Goal: Check status: Check status

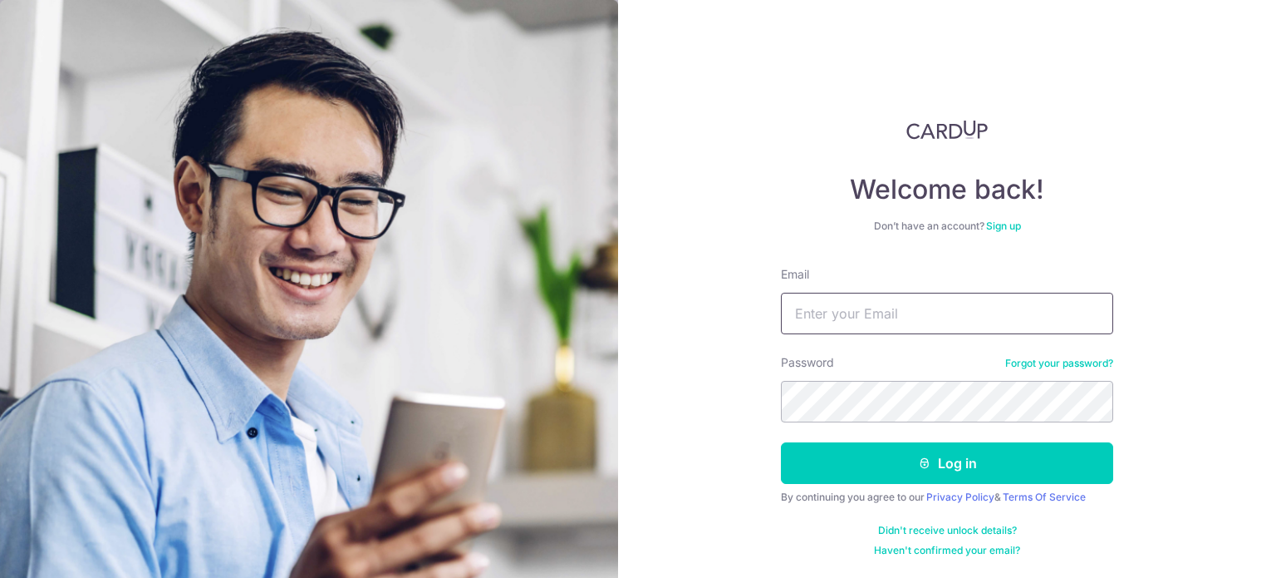
click at [876, 317] on input "Email" at bounding box center [947, 314] width 332 height 42
type input "[EMAIL_ADDRESS][DOMAIN_NAME]"
click at [781, 442] on button "Log in" at bounding box center [947, 463] width 332 height 42
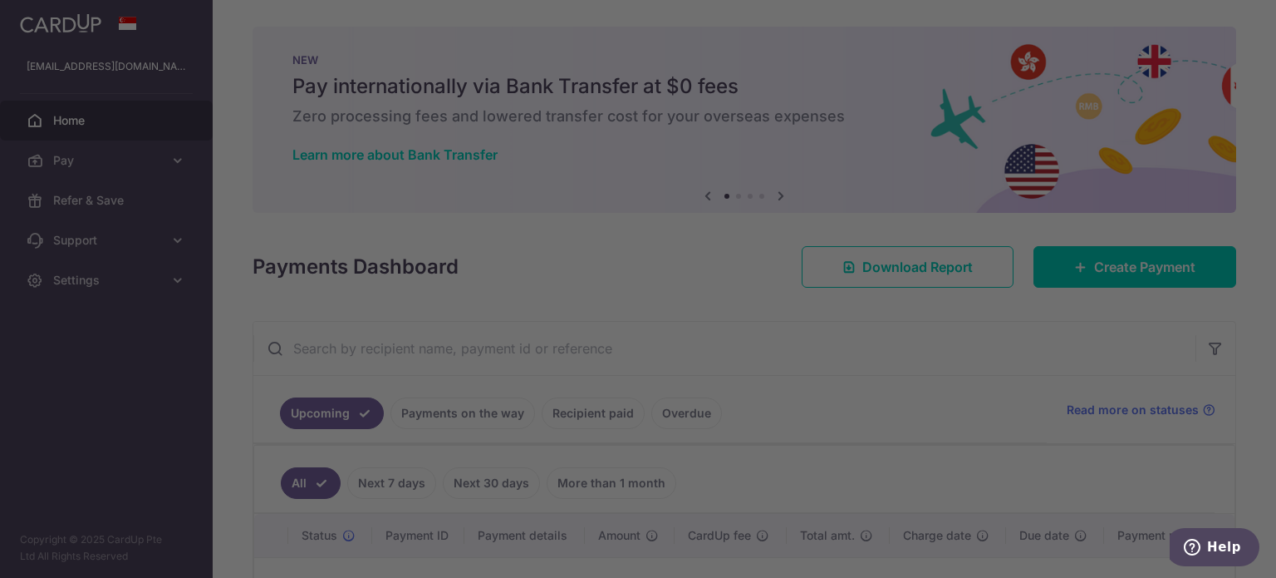
scroll to position [231, 0]
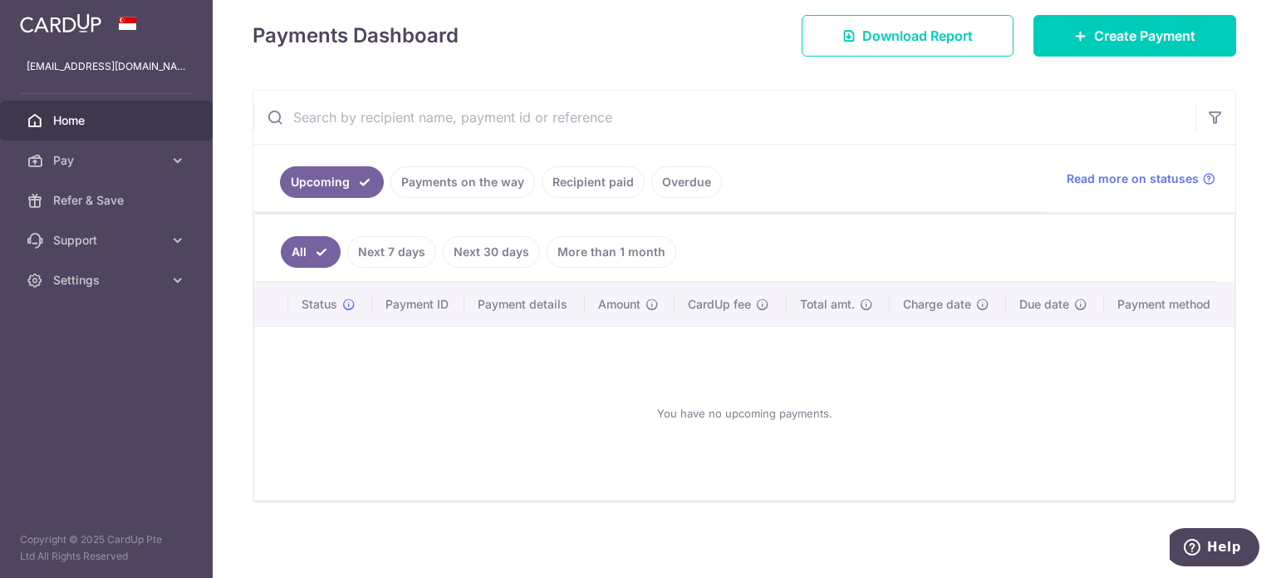
click at [473, 176] on link "Payments on the way" at bounding box center [463, 182] width 145 height 32
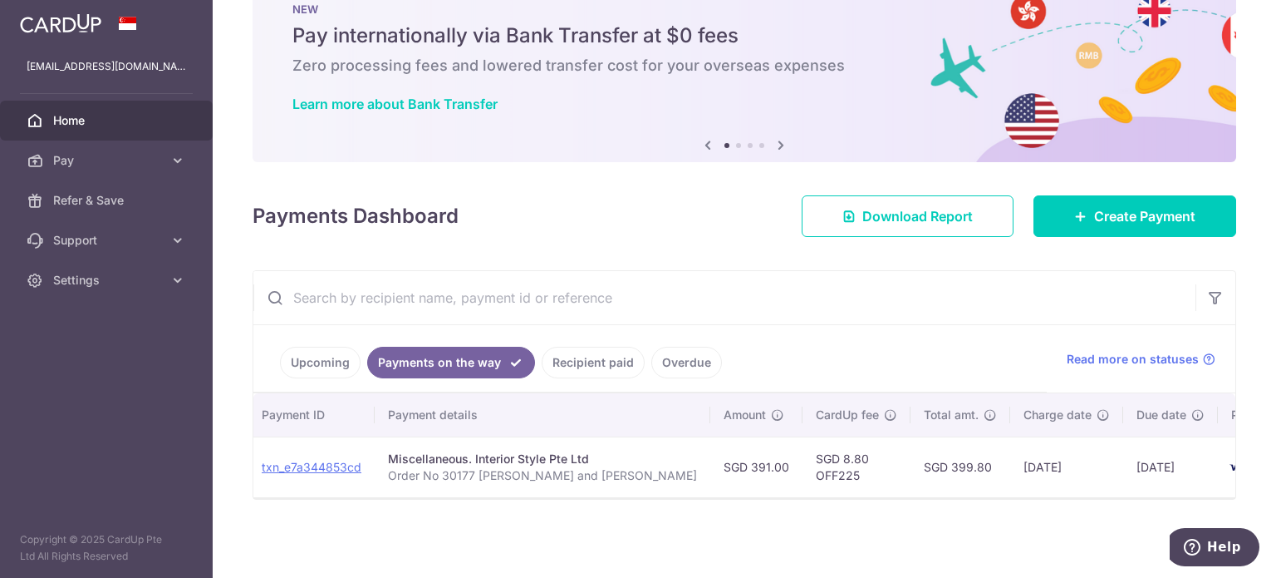
scroll to position [0, 0]
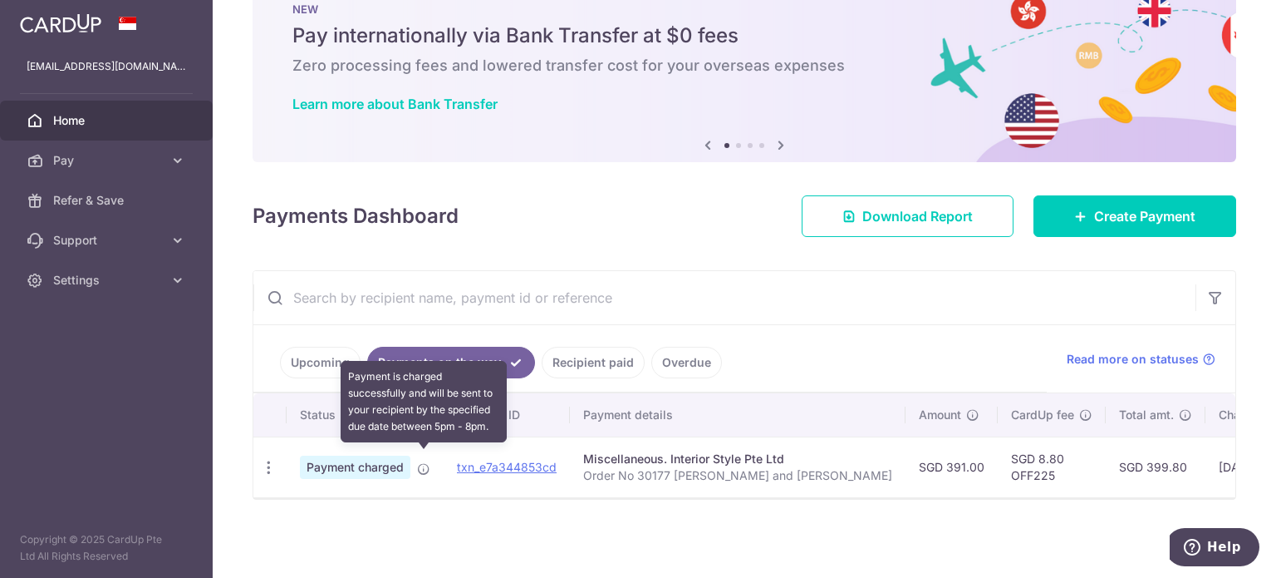
click at [425, 462] on icon at bounding box center [423, 468] width 13 height 13
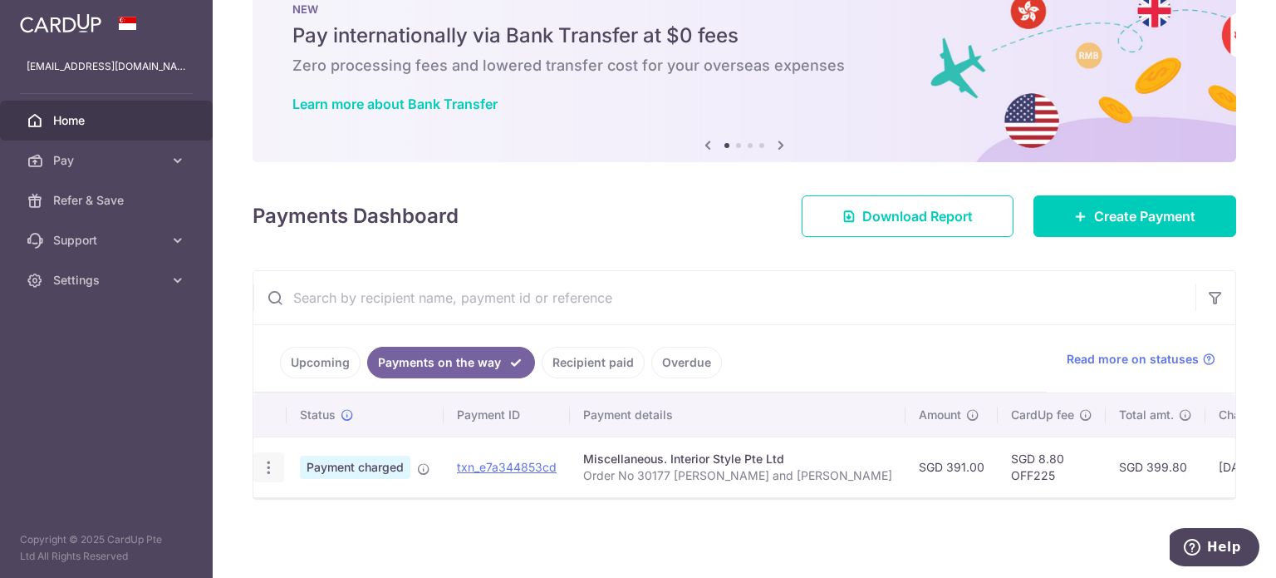
click at [275, 459] on icon "button" at bounding box center [268, 467] width 17 height 17
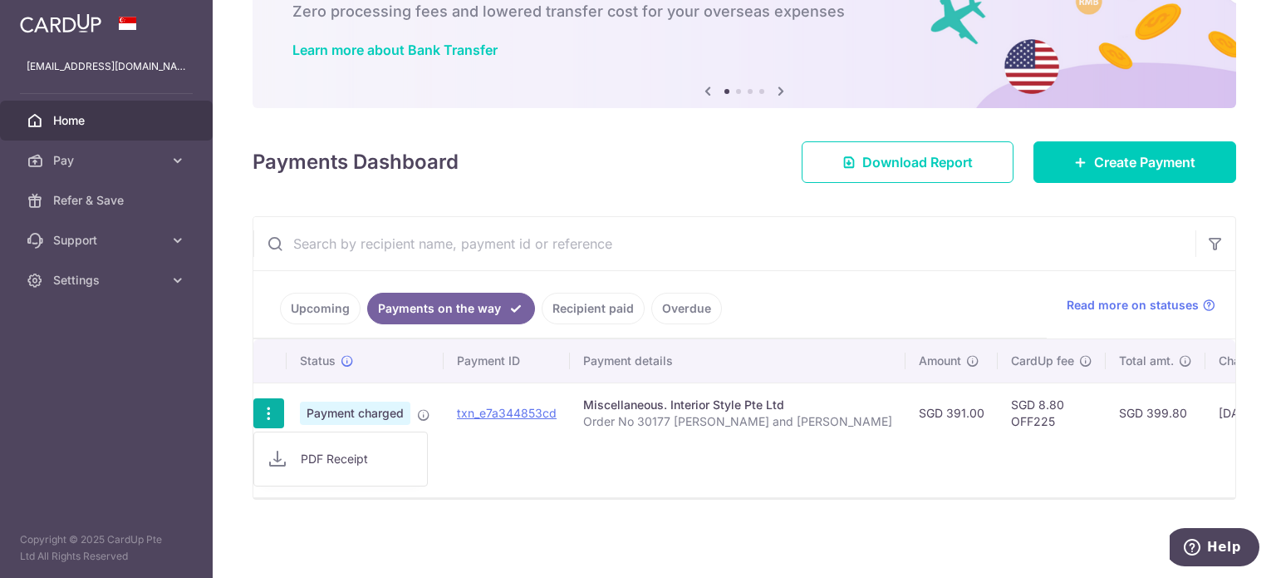
click at [863, 446] on div "Status Payment ID Payment details Amount CardUp fee Total amt. Charge date Due …" at bounding box center [744, 418] width 982 height 158
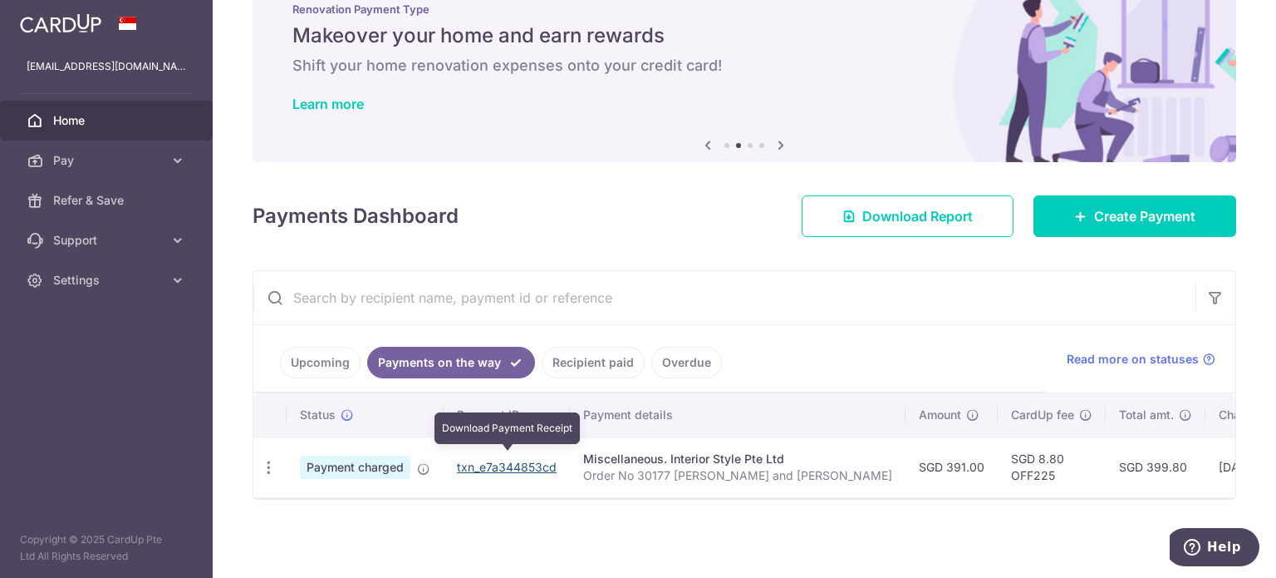
click at [485, 460] on link "txn_e7a344853cd" at bounding box center [507, 467] width 100 height 14
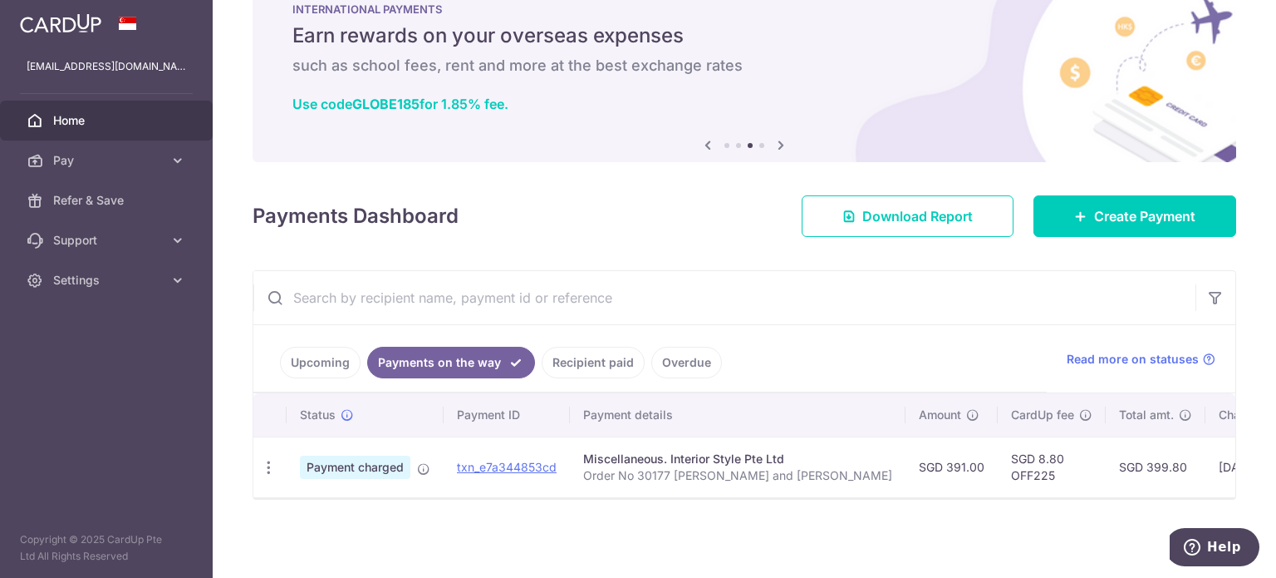
click at [678, 222] on div "Payments Dashboard Download Report Create Payment" at bounding box center [745, 213] width 984 height 48
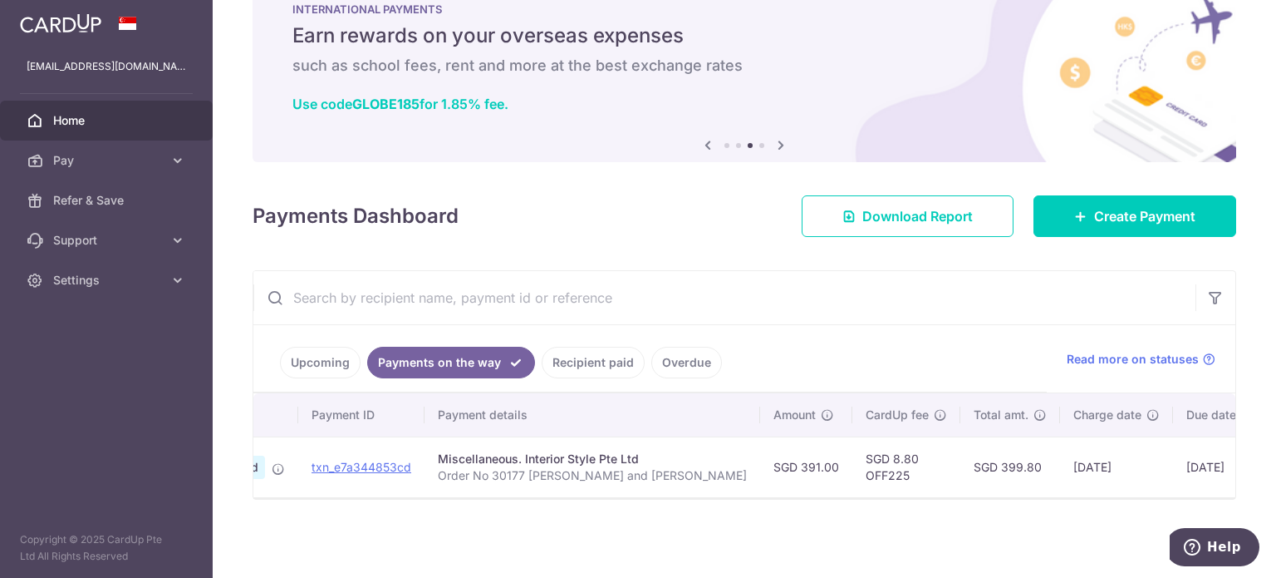
scroll to position [0, 195]
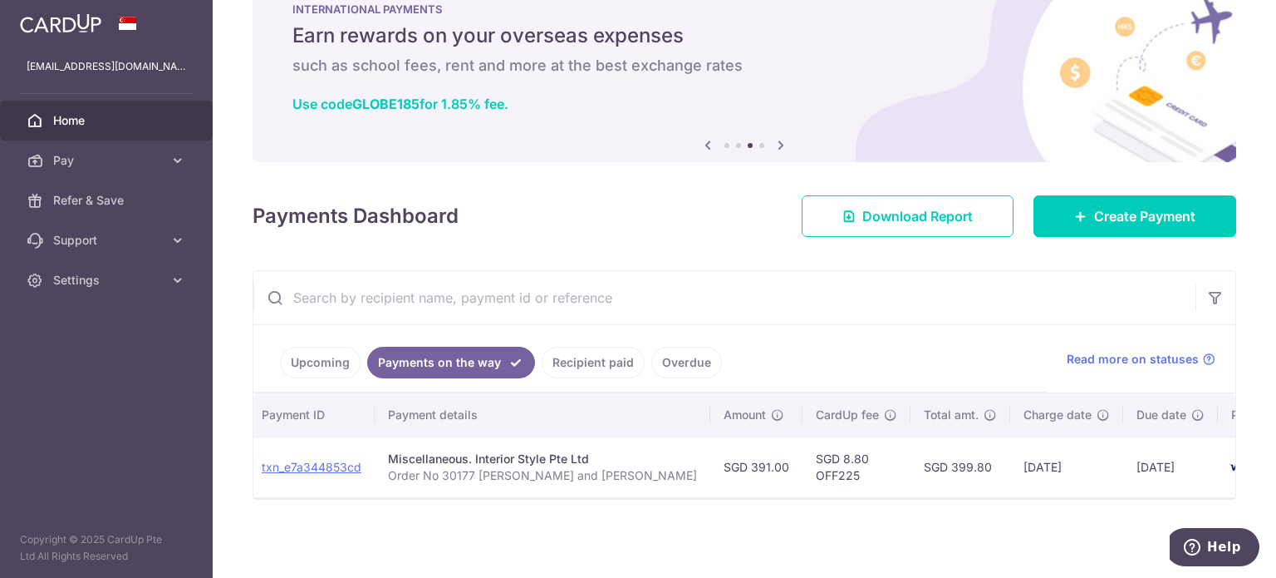
click at [614, 354] on link "Recipient paid" at bounding box center [593, 363] width 103 height 32
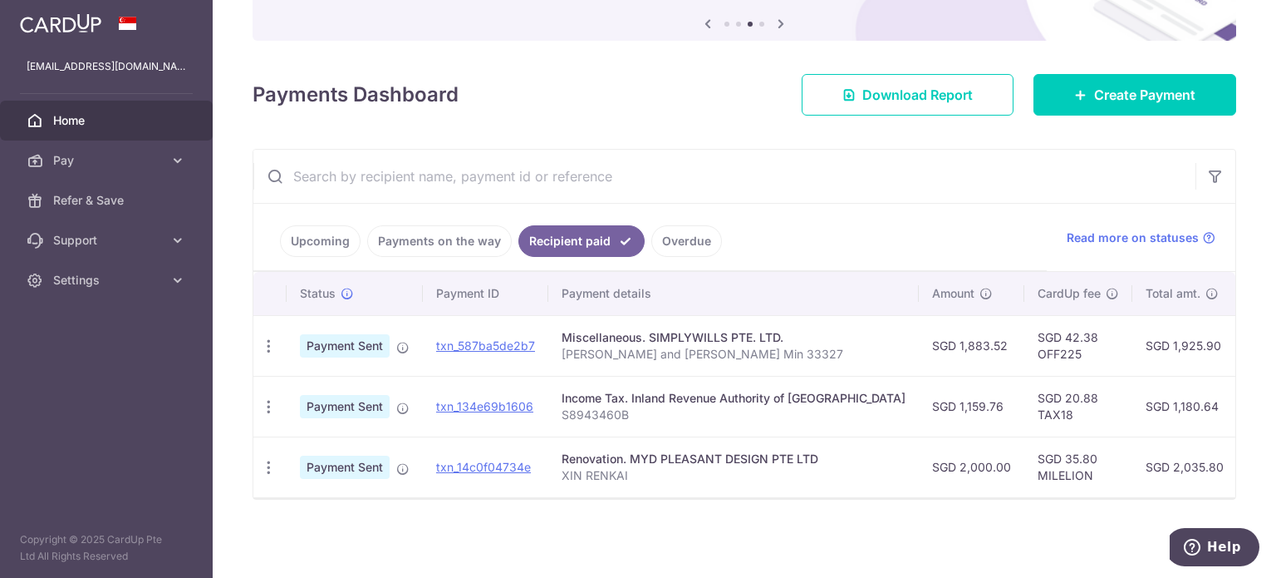
click at [452, 234] on link "Payments on the way" at bounding box center [439, 241] width 145 height 32
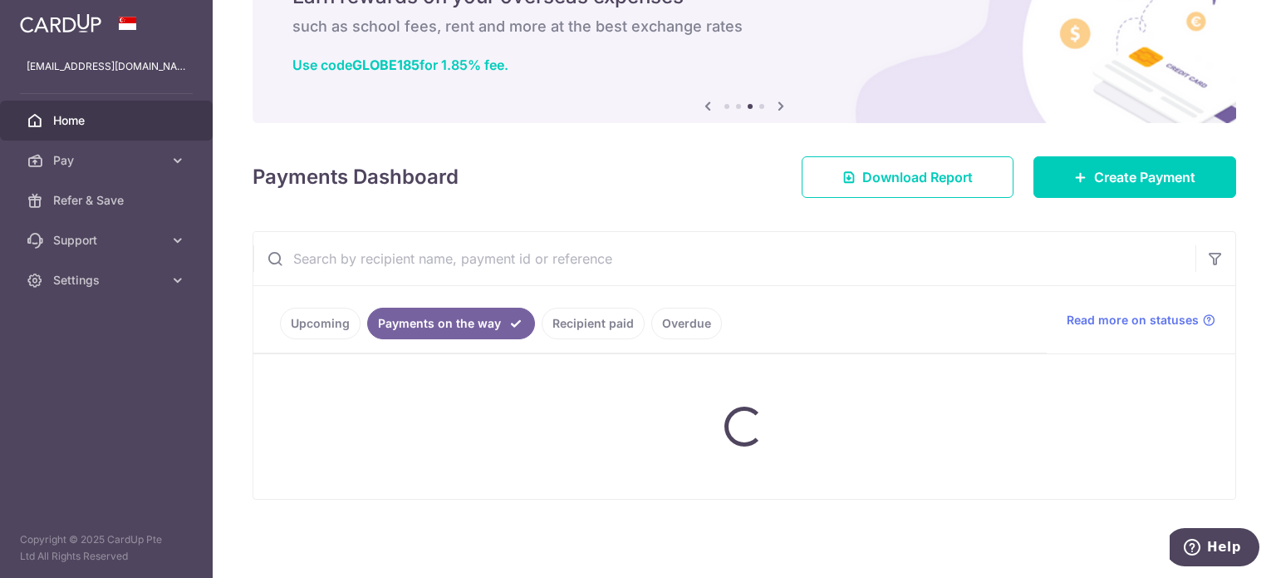
scroll to position [57, 0]
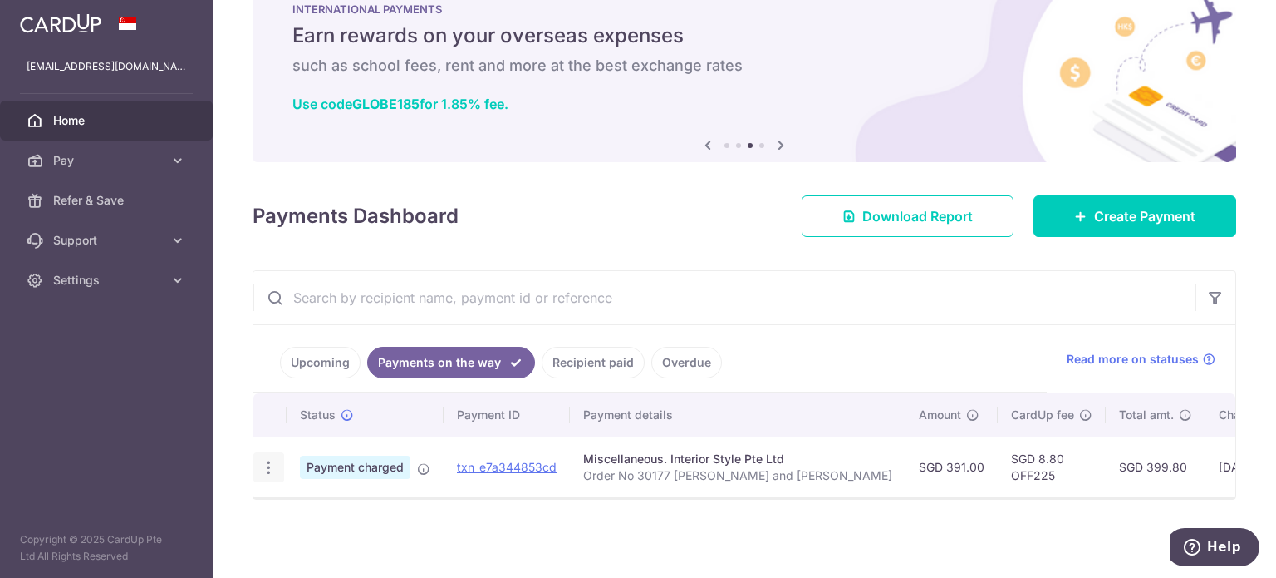
click at [273, 459] on icon "button" at bounding box center [268, 467] width 17 height 17
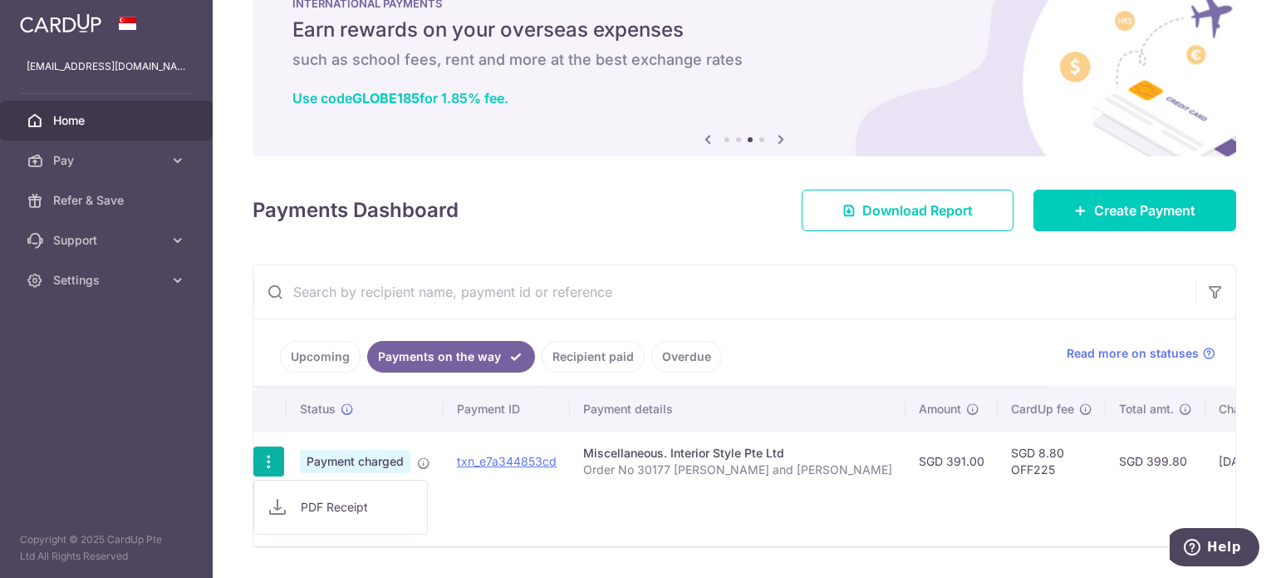
click at [273, 459] on icon "button" at bounding box center [268, 461] width 17 height 17
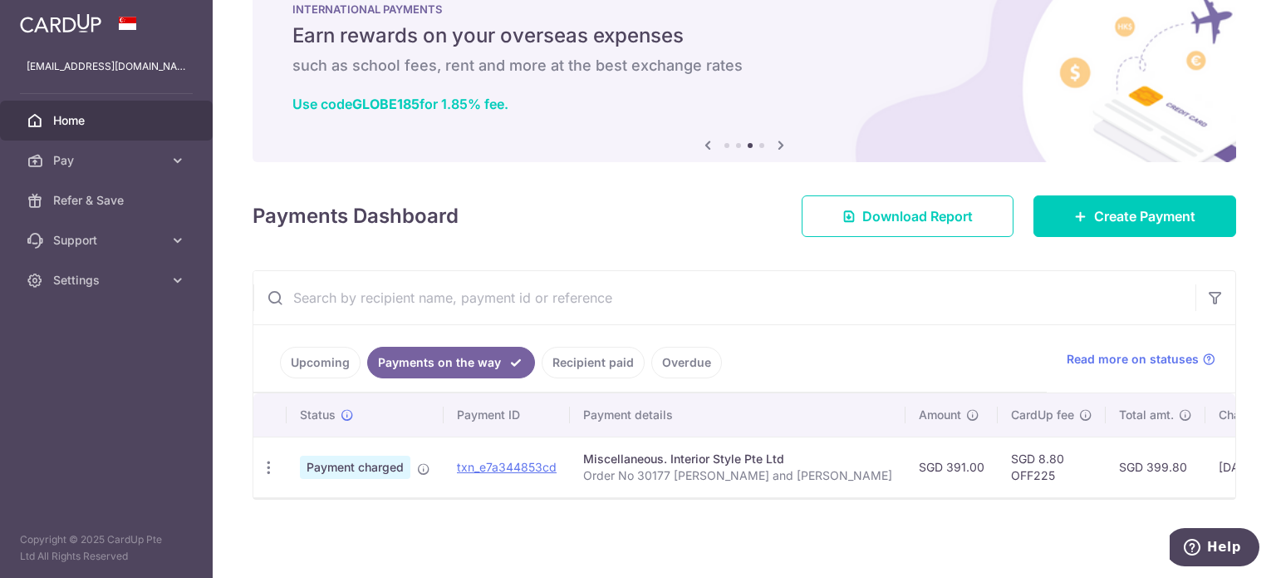
click at [315, 347] on link "Upcoming" at bounding box center [320, 363] width 81 height 32
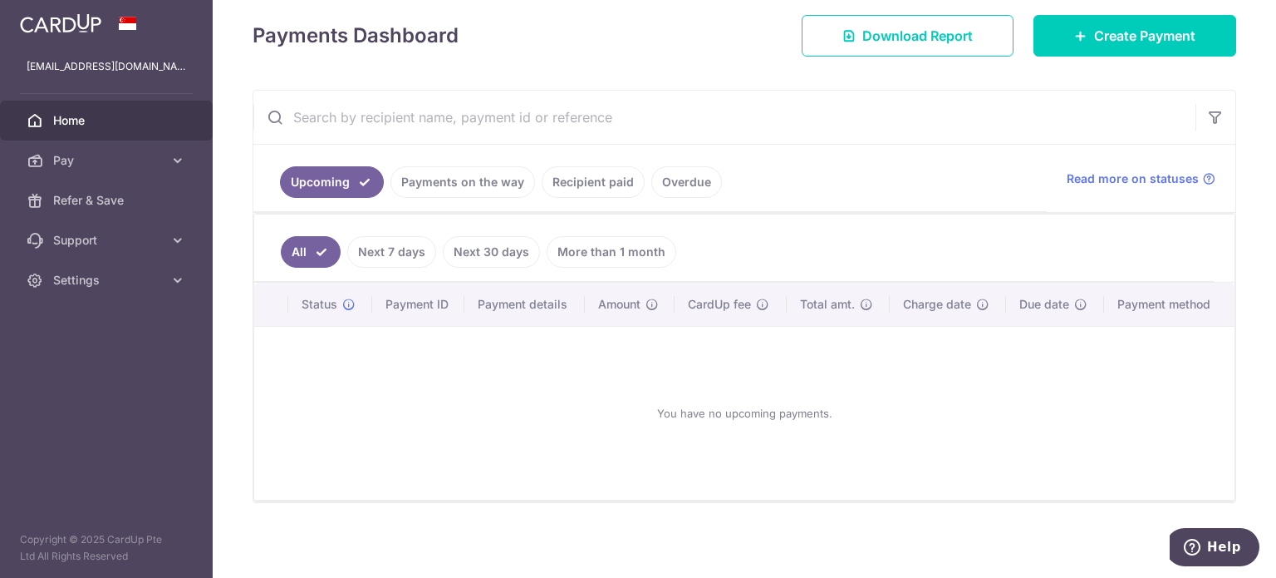
scroll to position [0, 0]
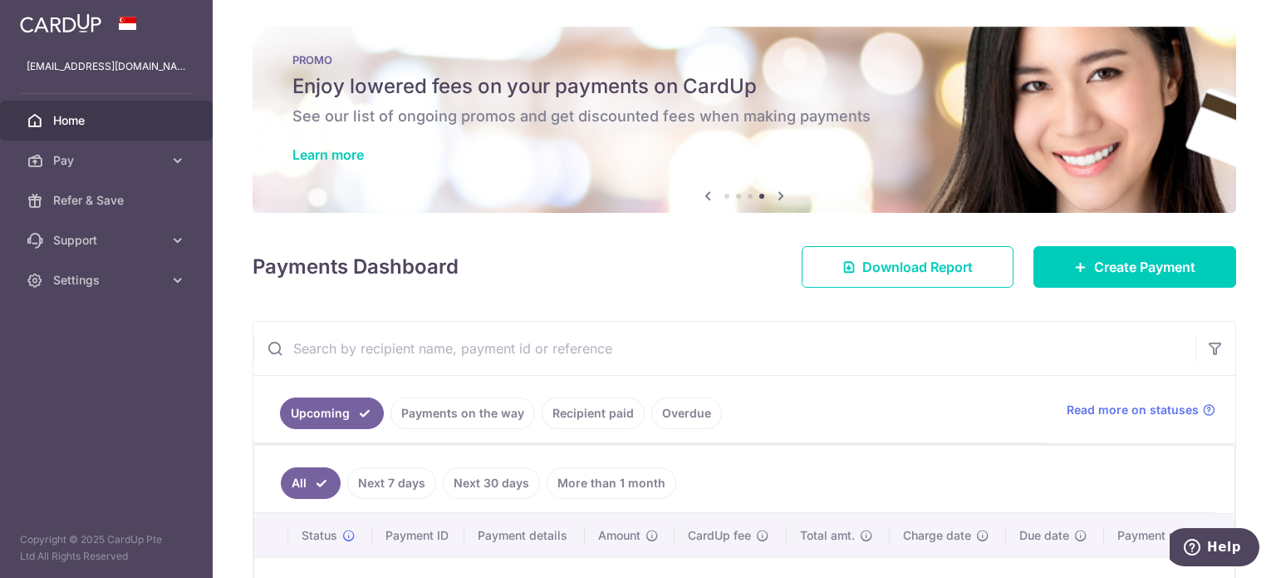
click at [396, 476] on link "Next 7 days" at bounding box center [391, 483] width 89 height 32
click at [509, 477] on link "Next 30 days" at bounding box center [491, 483] width 97 height 32
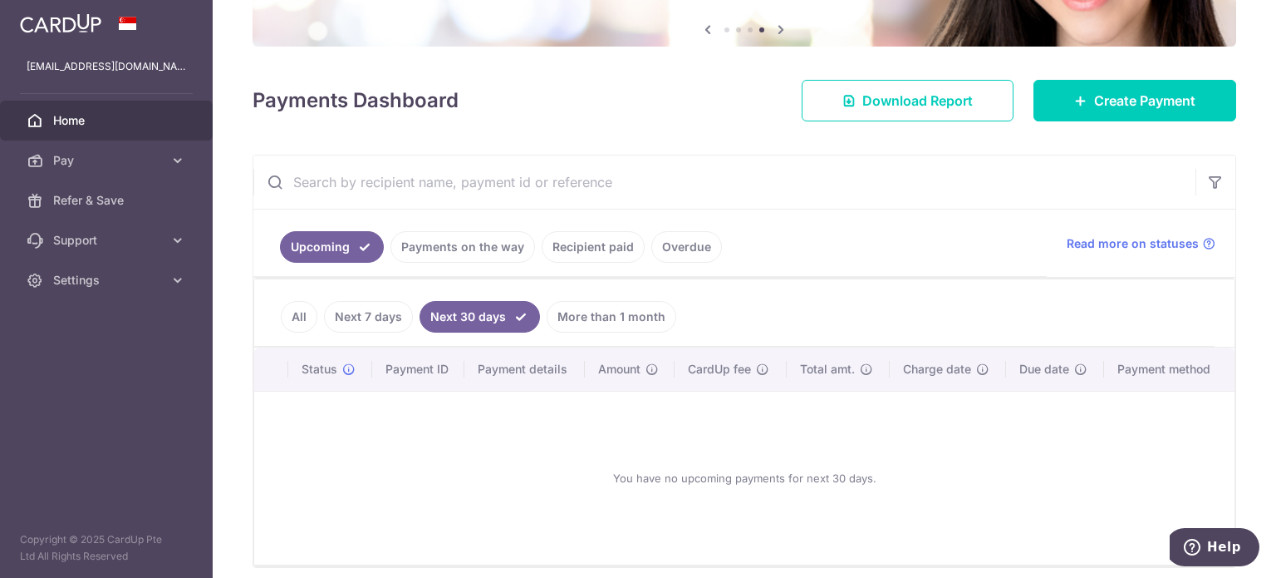
click at [583, 312] on link "More than 1 month" at bounding box center [612, 317] width 130 height 32
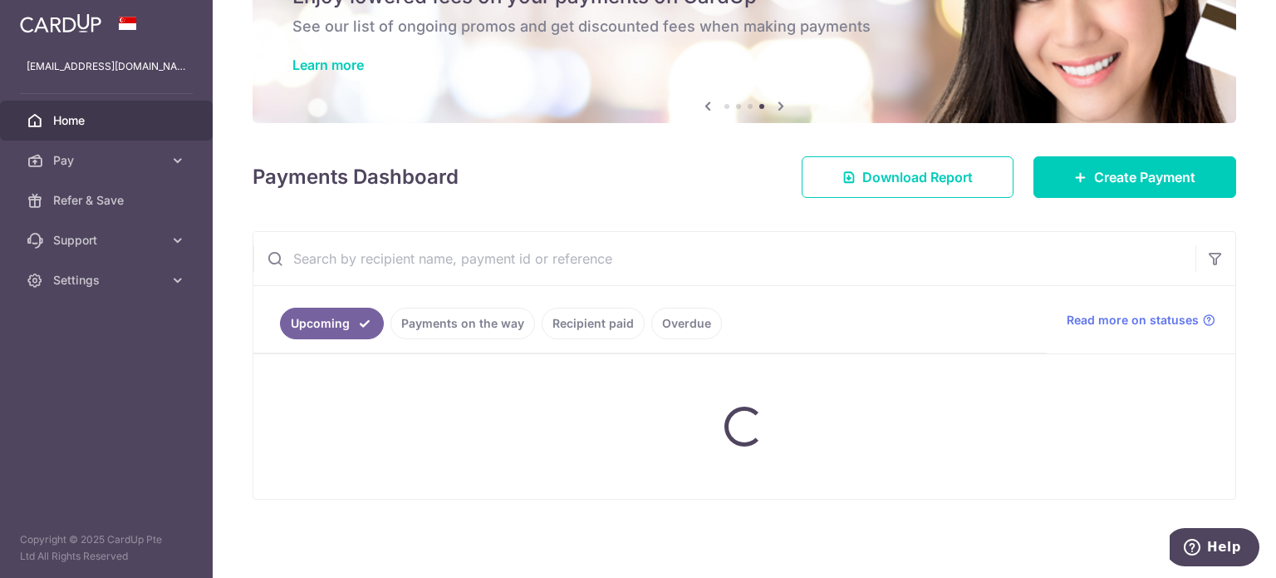
scroll to position [166, 0]
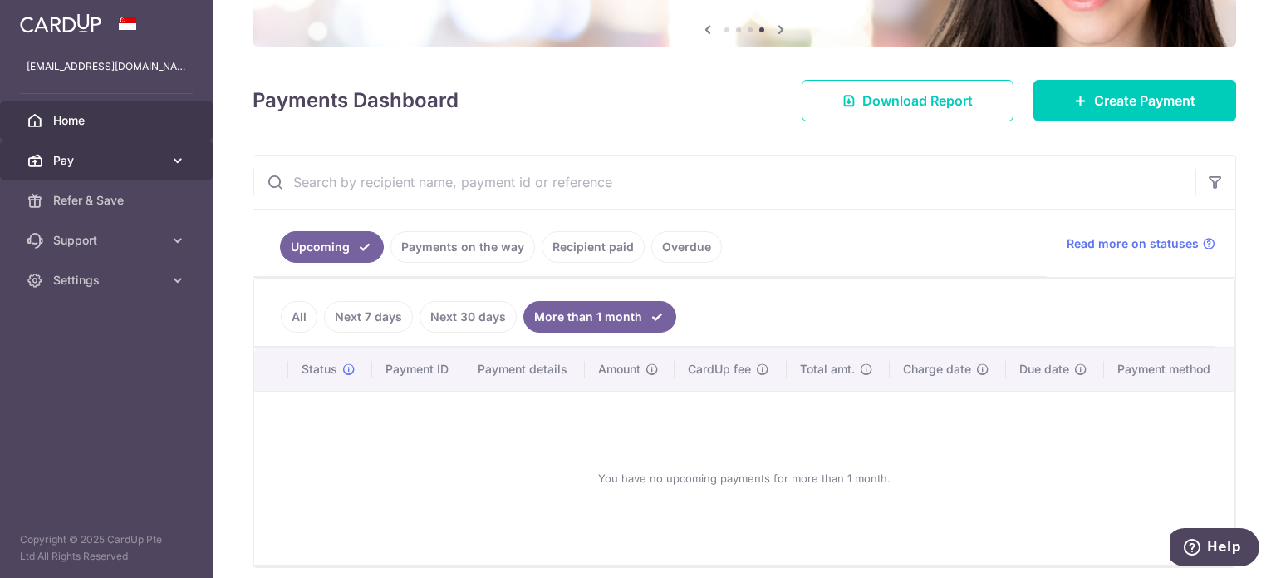
click at [108, 152] on span "Pay" at bounding box center [108, 160] width 110 height 17
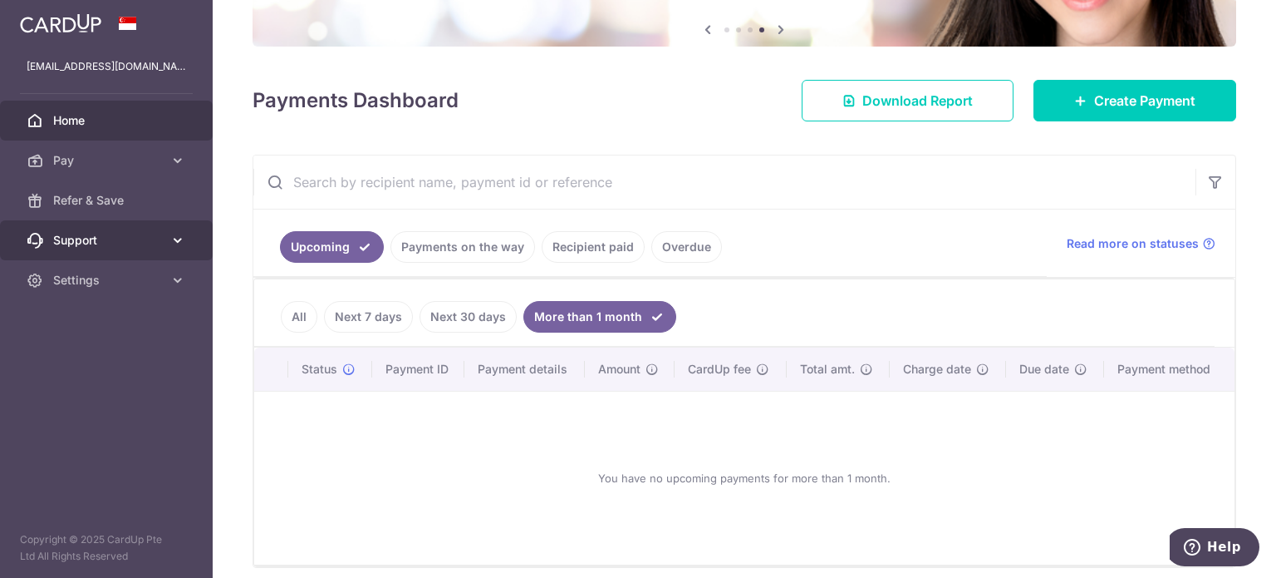
click at [91, 232] on span "Support" at bounding box center [108, 240] width 110 height 17
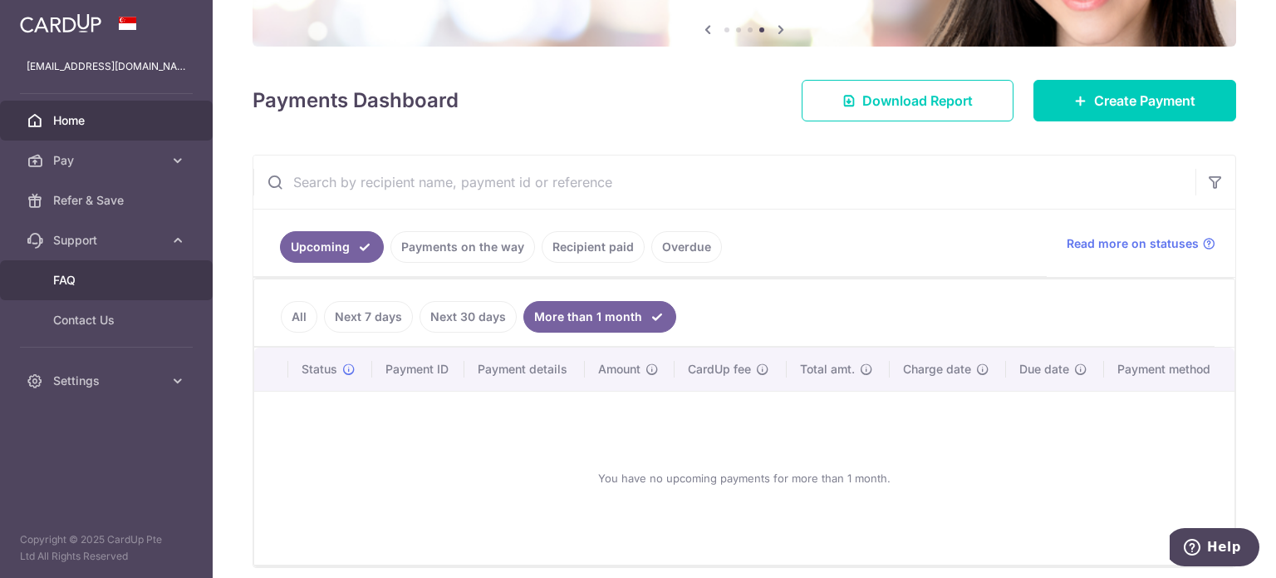
click at [81, 283] on span "FAQ" at bounding box center [108, 280] width 110 height 17
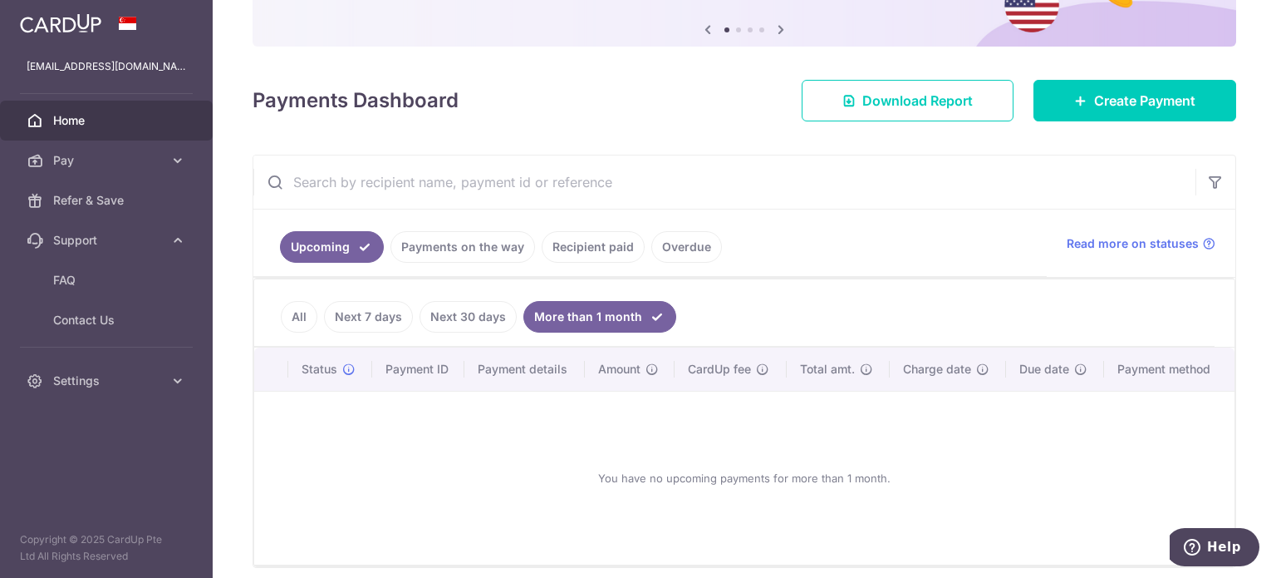
click at [445, 240] on link "Payments on the way" at bounding box center [463, 247] width 145 height 32
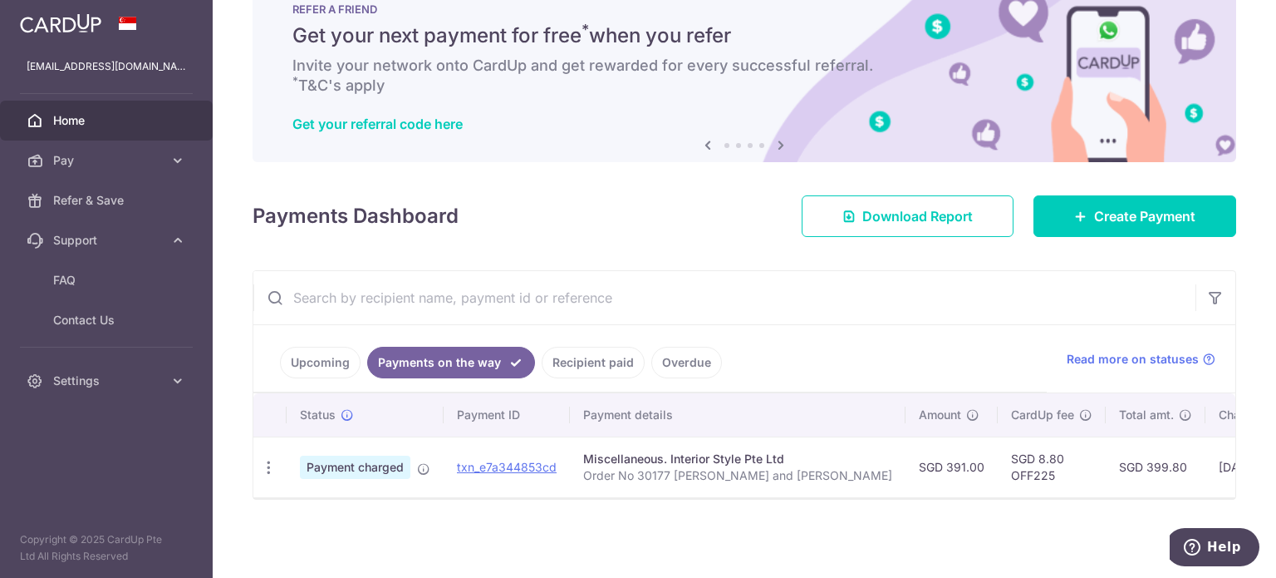
scroll to position [0, 195]
